Goal: Find specific page/section: Find specific page/section

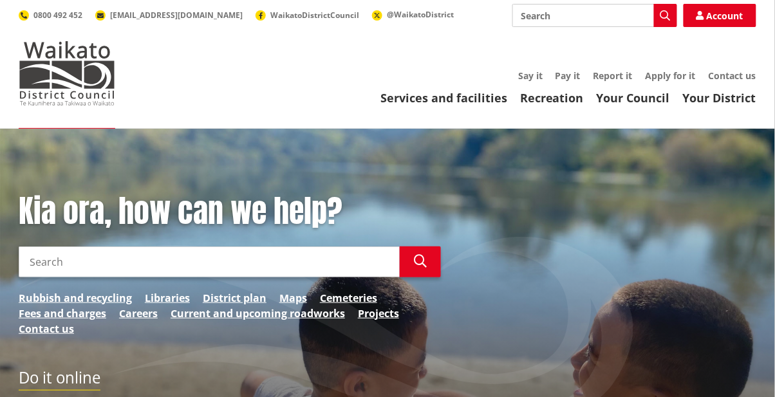
click at [484, 97] on link "Your Council" at bounding box center [632, 97] width 73 height 15
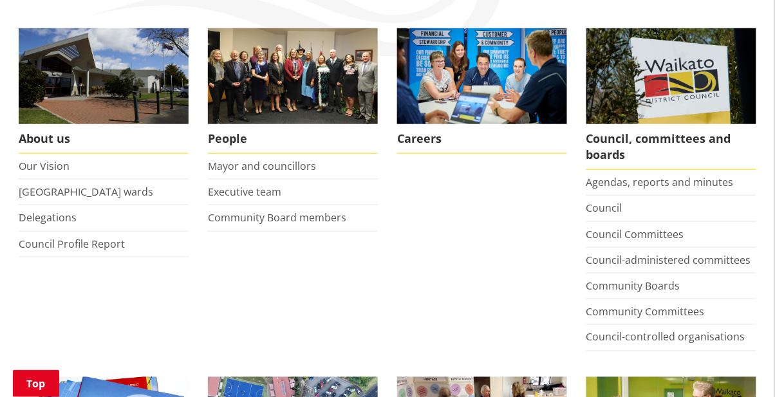
scroll to position [241, 0]
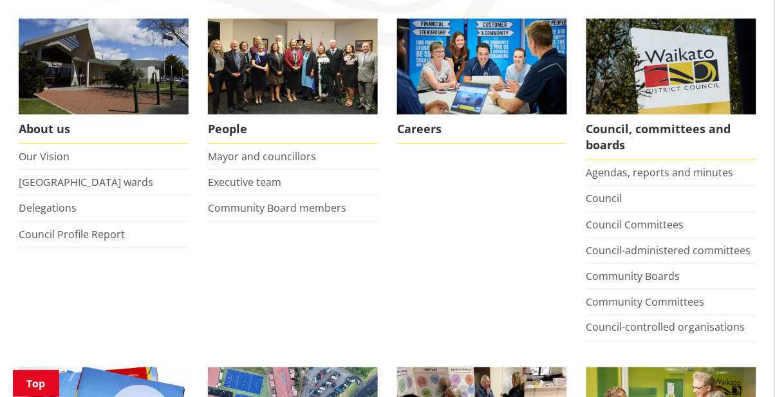
click at [429, 129] on span "Careers" at bounding box center [482, 130] width 170 height 30
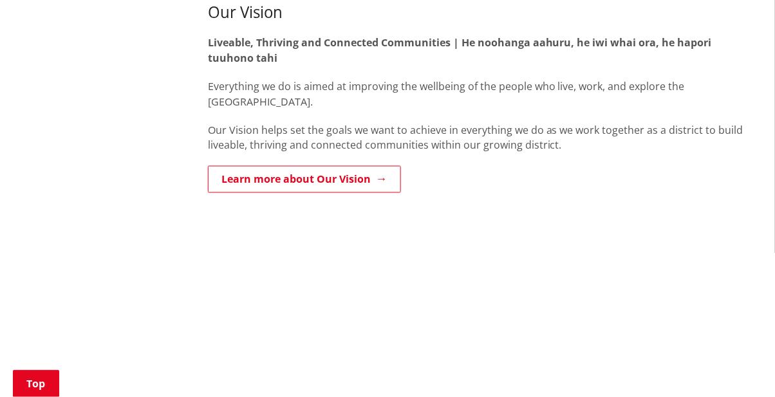
scroll to position [408, 0]
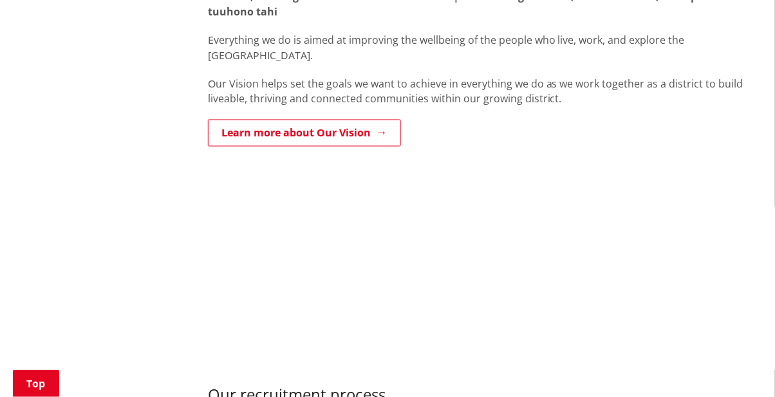
scroll to position [449, 0]
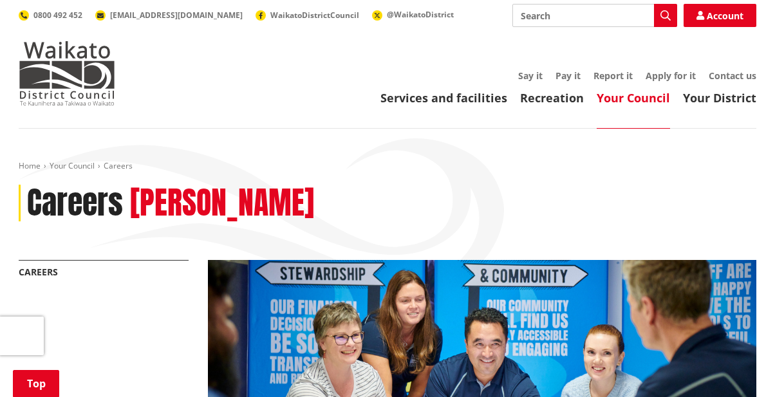
scroll to position [648, 0]
